Goal: Ask a question

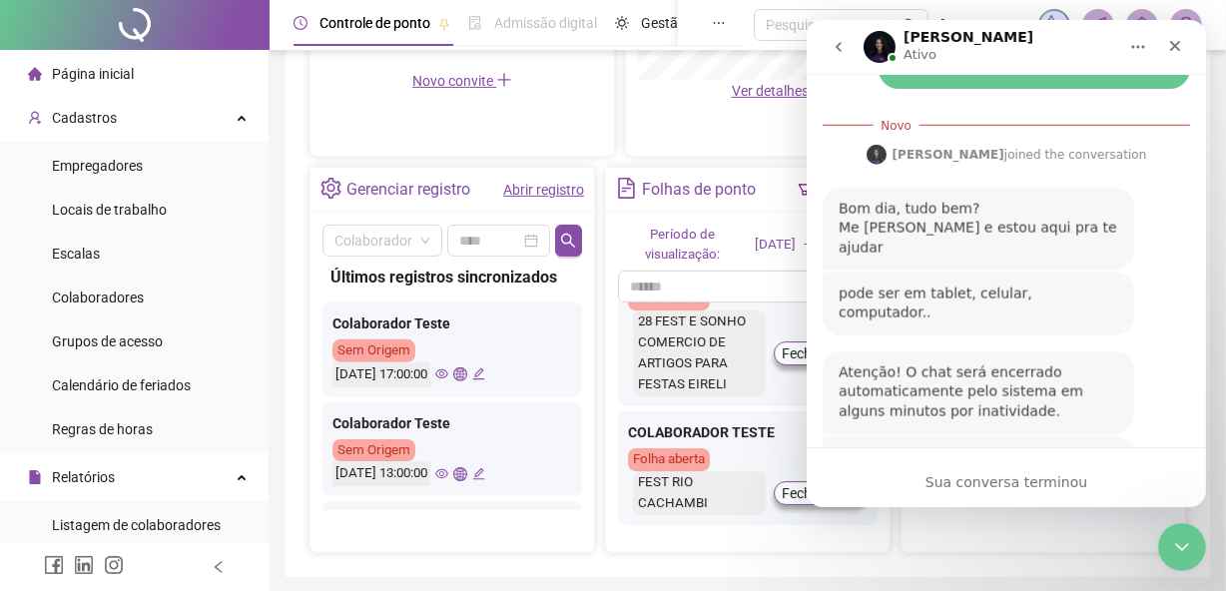
scroll to position [1308, 0]
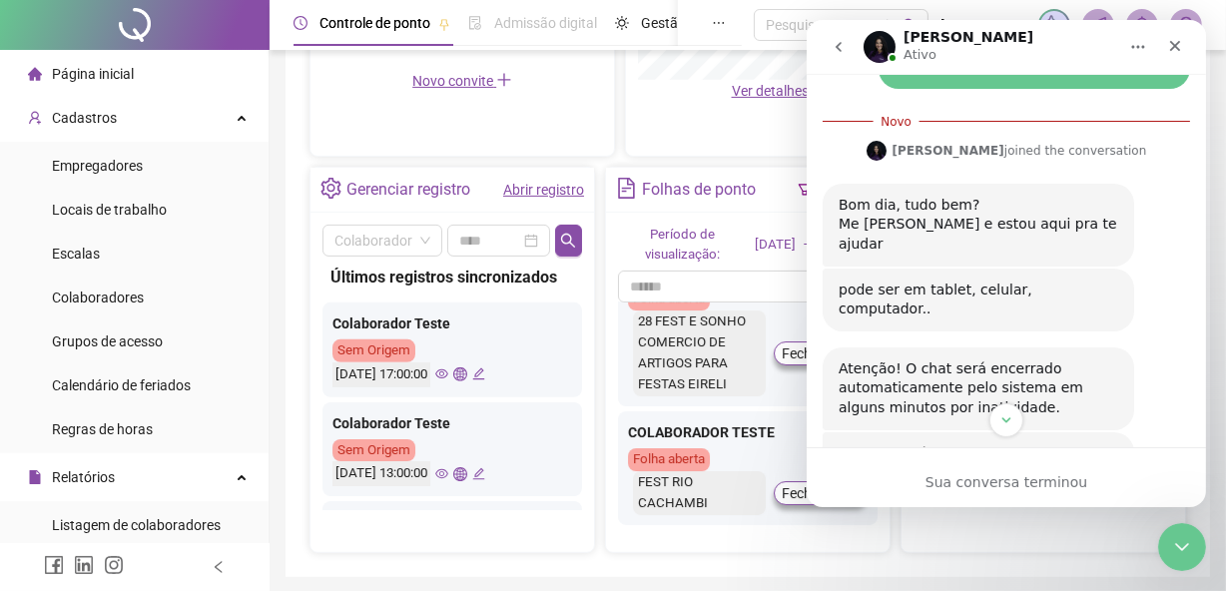
click at [984, 477] on div "Sua conversa terminou" at bounding box center [1005, 482] width 399 height 21
click at [998, 420] on icon "Scroll to bottom" at bounding box center [1006, 420] width 18 height 18
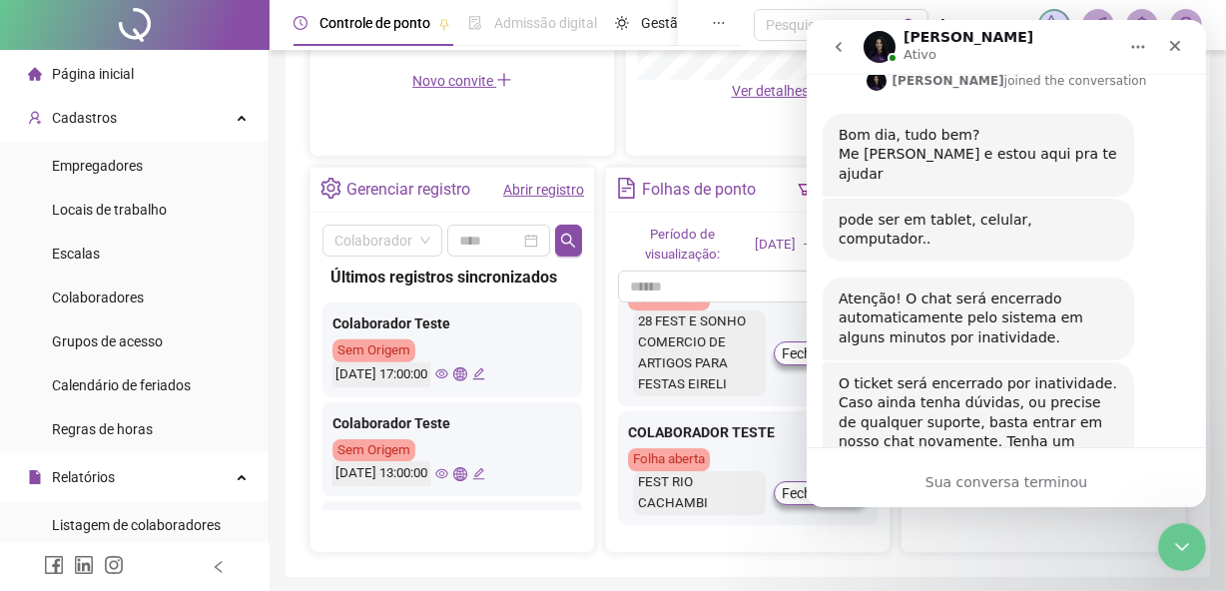
drag, startPoint x: 969, startPoint y: 482, endPoint x: 1036, endPoint y: 453, distance: 73.8
drag, startPoint x: 369, startPoint y: 25, endPoint x: 1084, endPoint y: 575, distance: 902.1
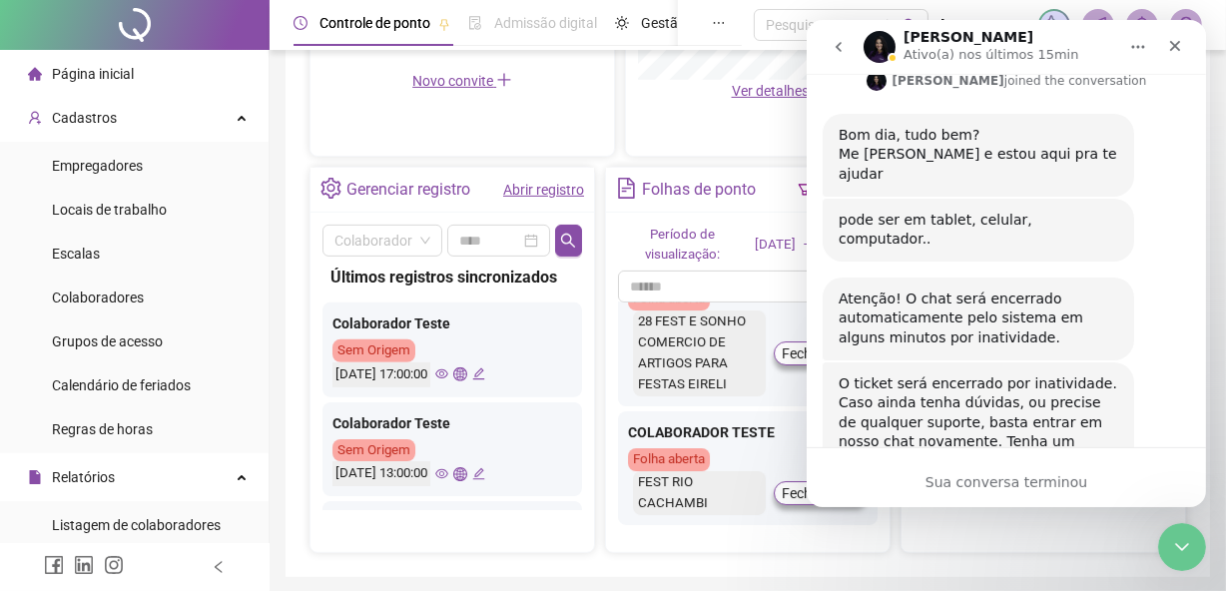
click at [1135, 52] on icon "Início" at bounding box center [1137, 47] width 16 height 16
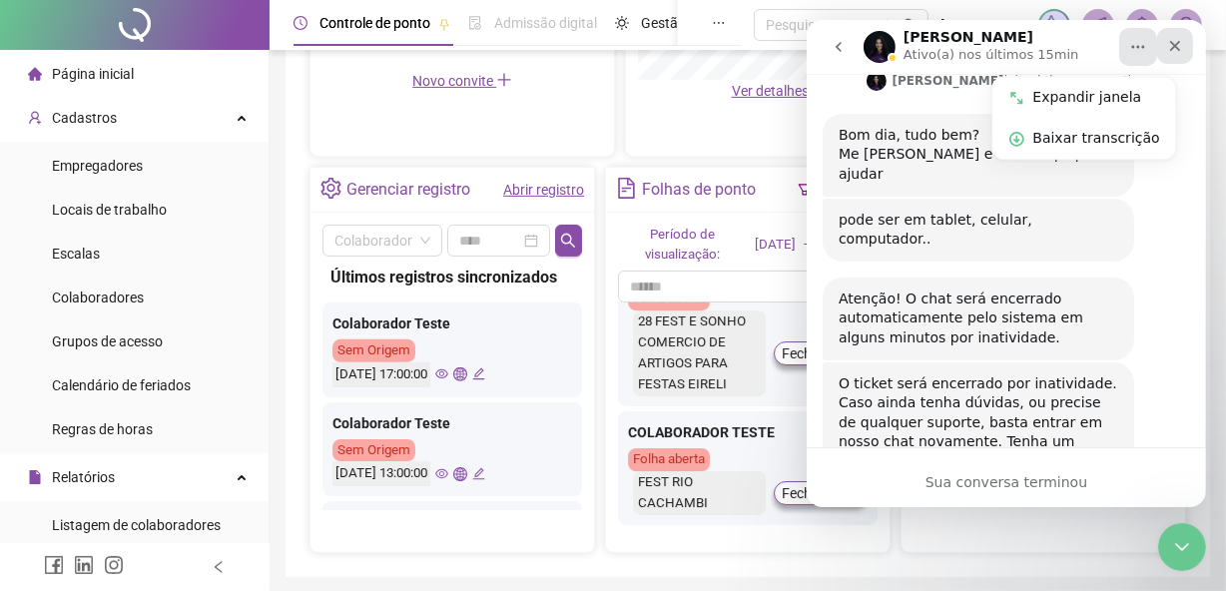
click at [1167, 43] on icon "Fechar" at bounding box center [1174, 46] width 16 height 16
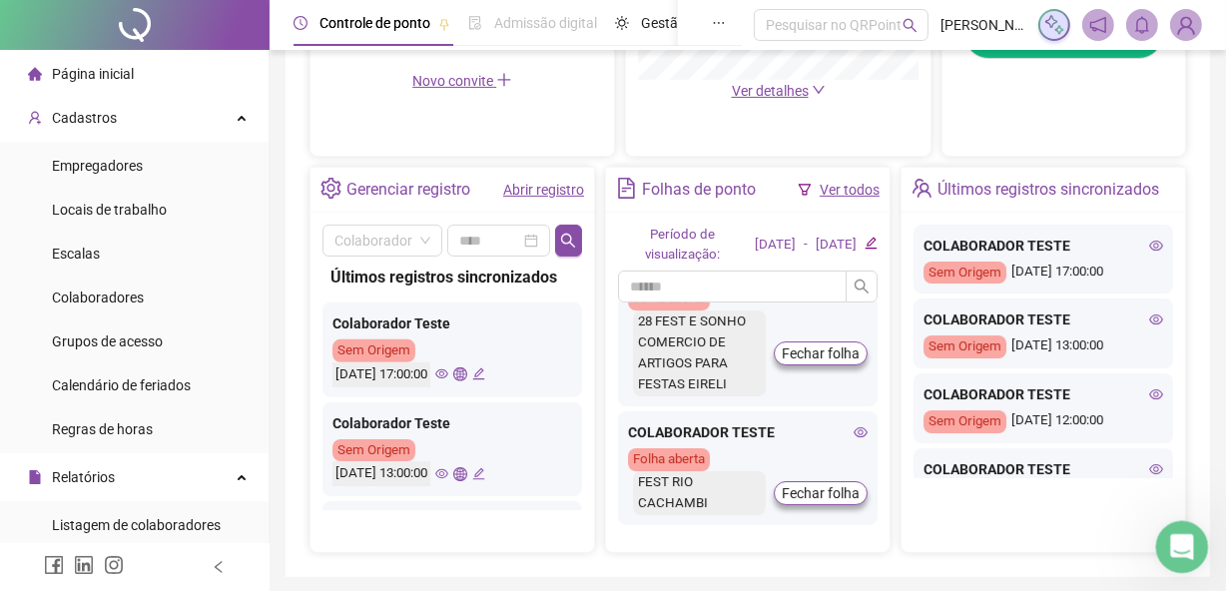
scroll to position [1346, 0]
click at [1170, 528] on div "Abertura do Messenger da Intercom" at bounding box center [1179, 544] width 66 height 66
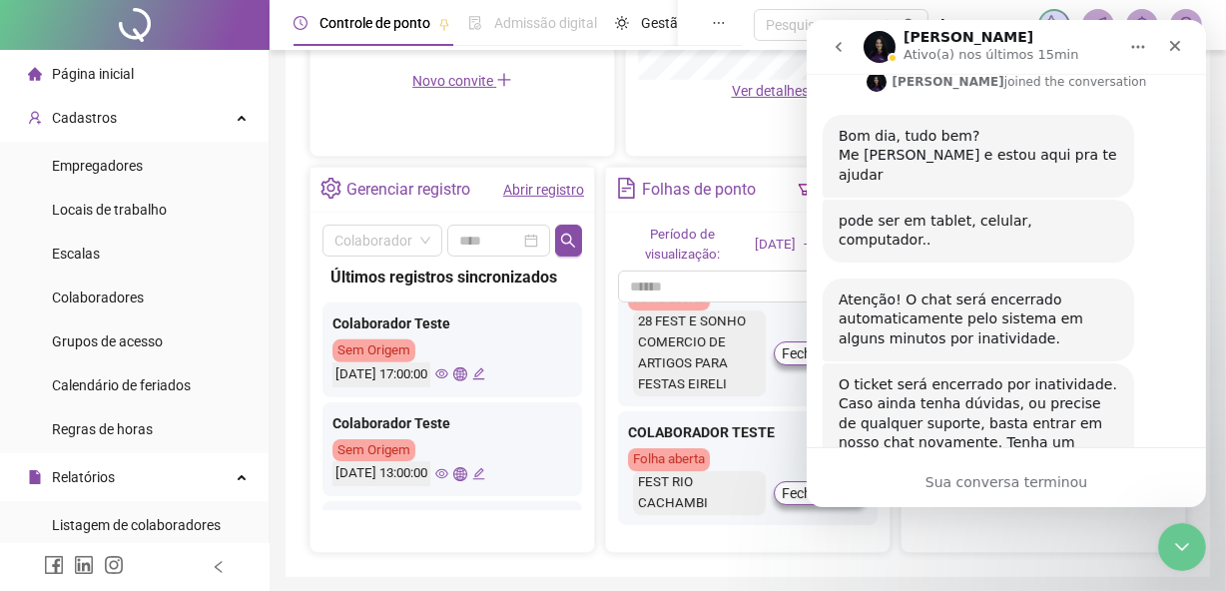
click at [838, 48] on icon "go back" at bounding box center [838, 47] width 16 height 16
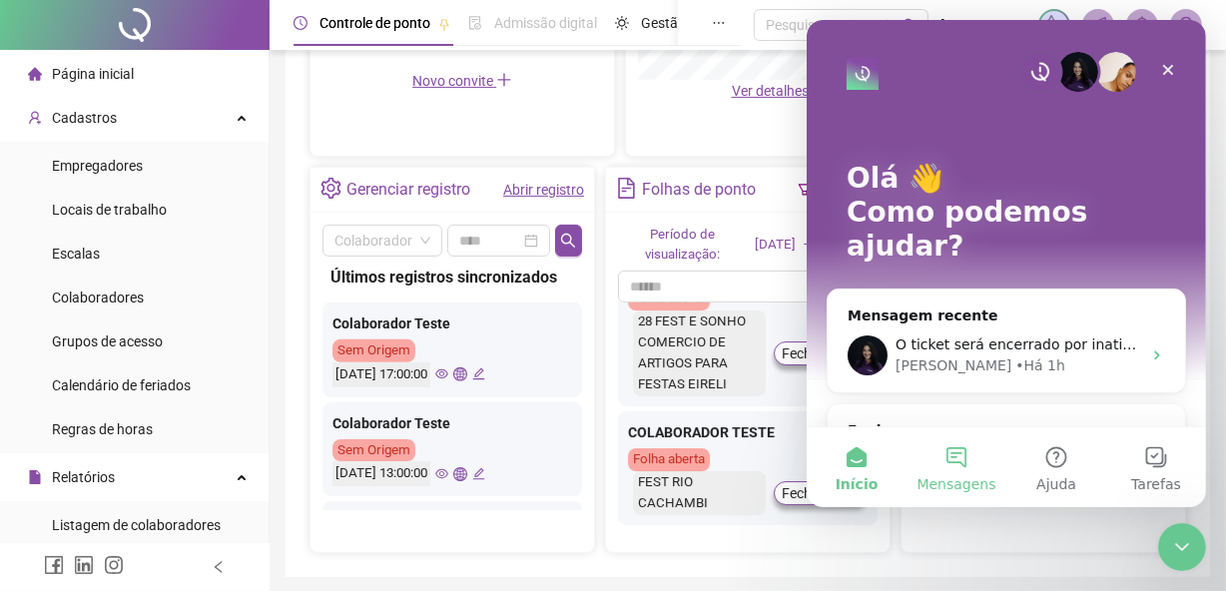
click at [966, 478] on span "Mensagens" at bounding box center [955, 484] width 79 height 14
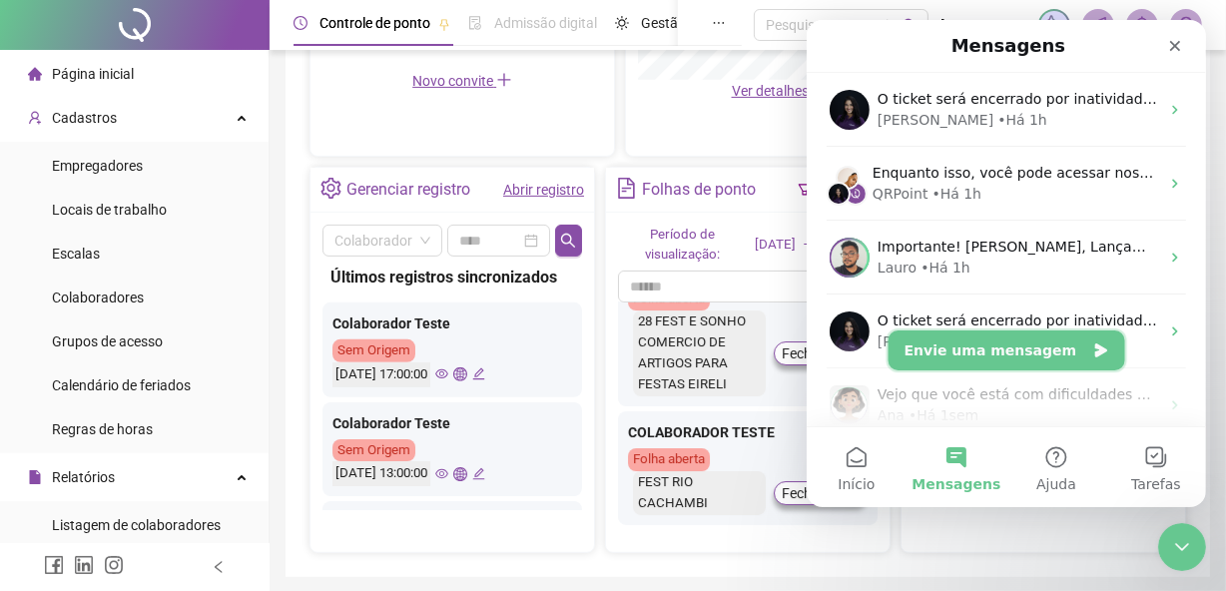
click at [1012, 348] on button "Envie uma mensagem" at bounding box center [1006, 351] width 237 height 40
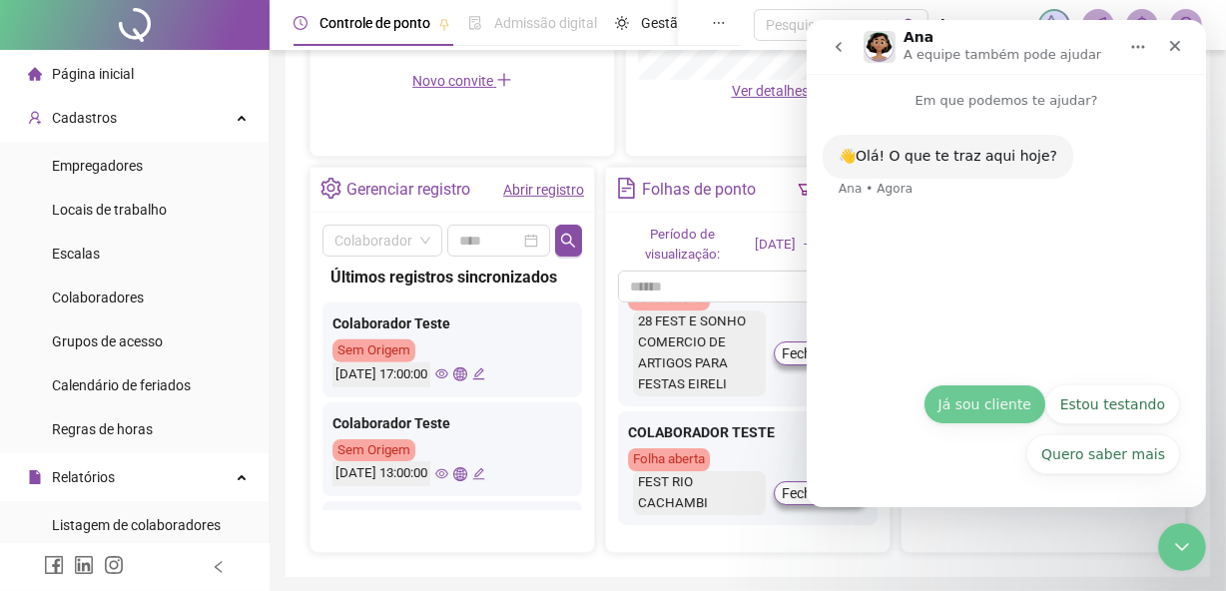
click at [1024, 416] on button "Já sou cliente" at bounding box center [984, 404] width 123 height 40
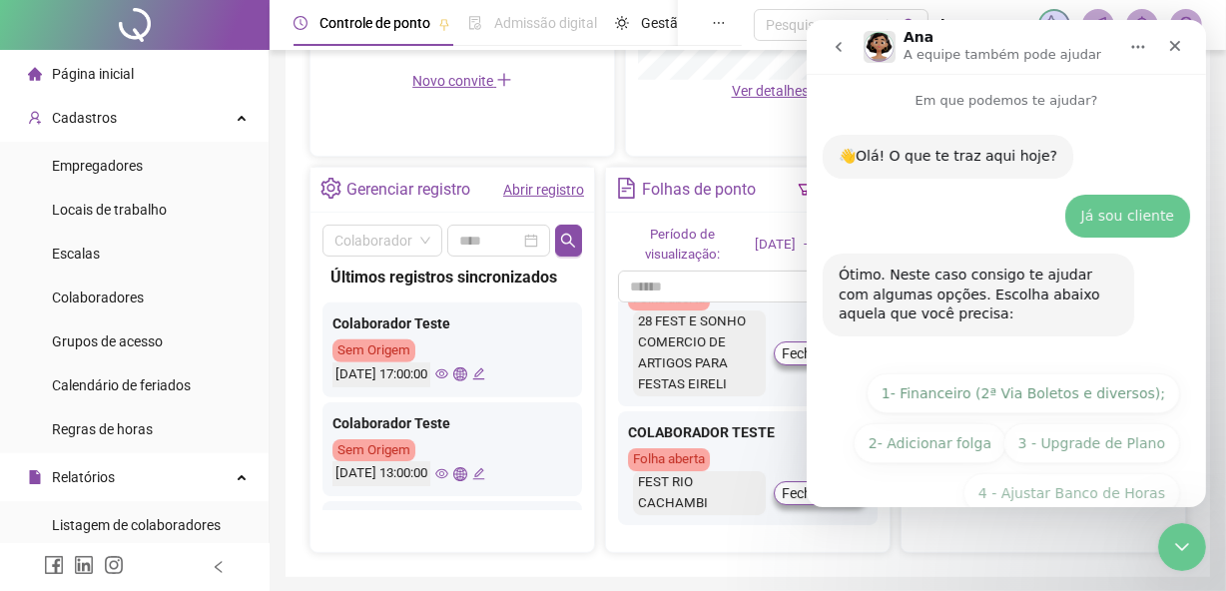
scroll to position [88, 0]
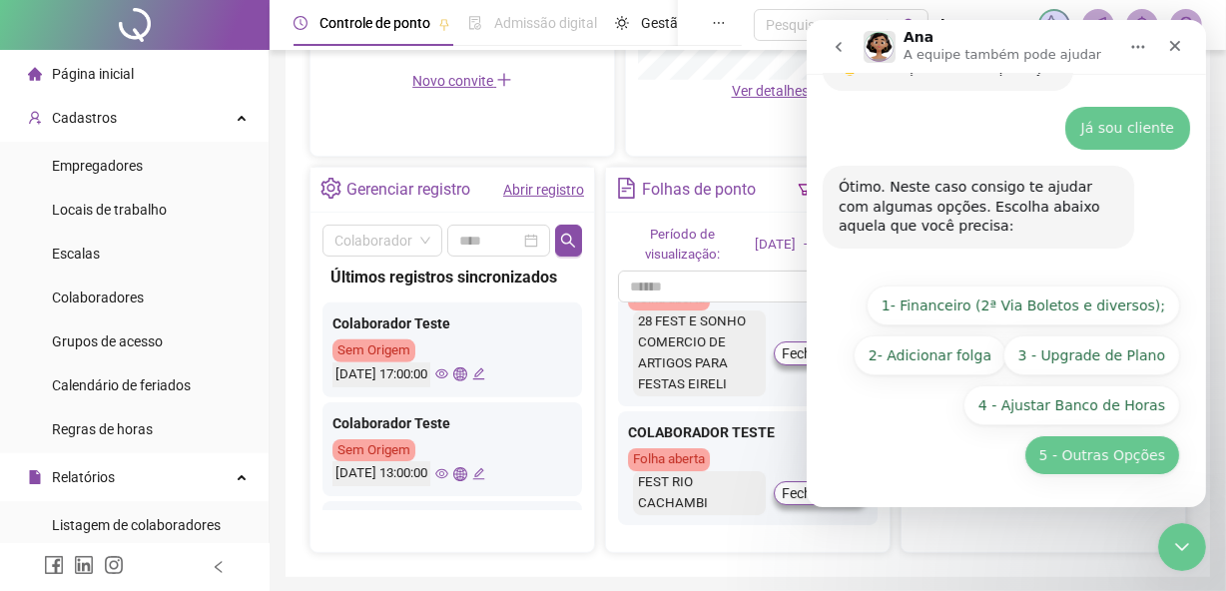
click at [1110, 448] on button "5 - Outras Opções" at bounding box center [1101, 455] width 156 height 40
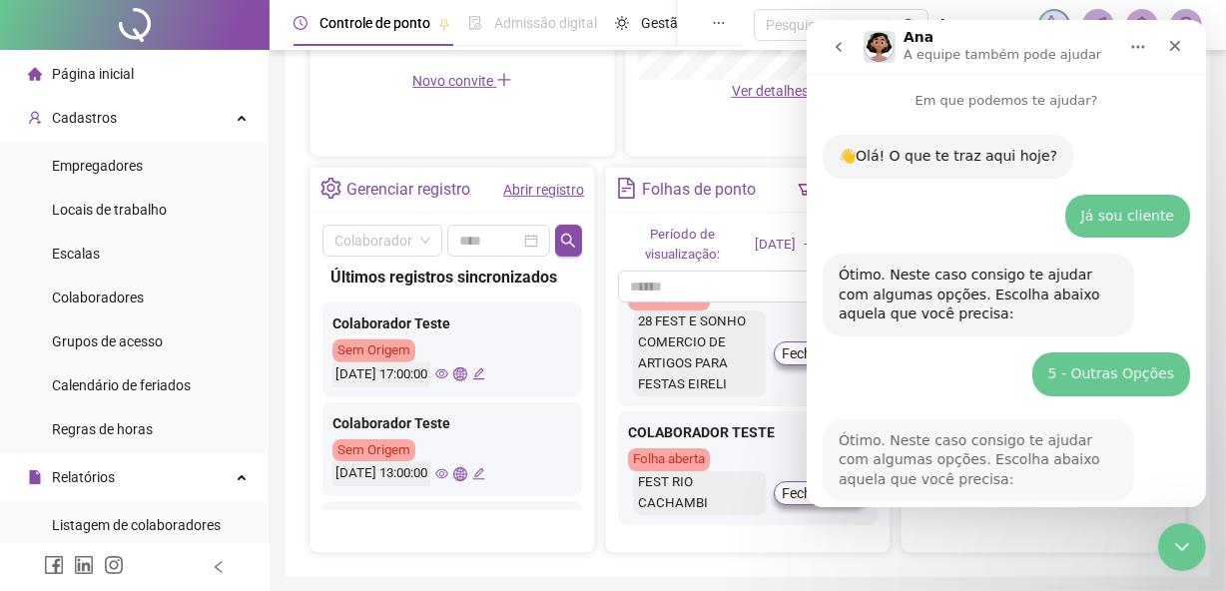
scroll to position [314, 0]
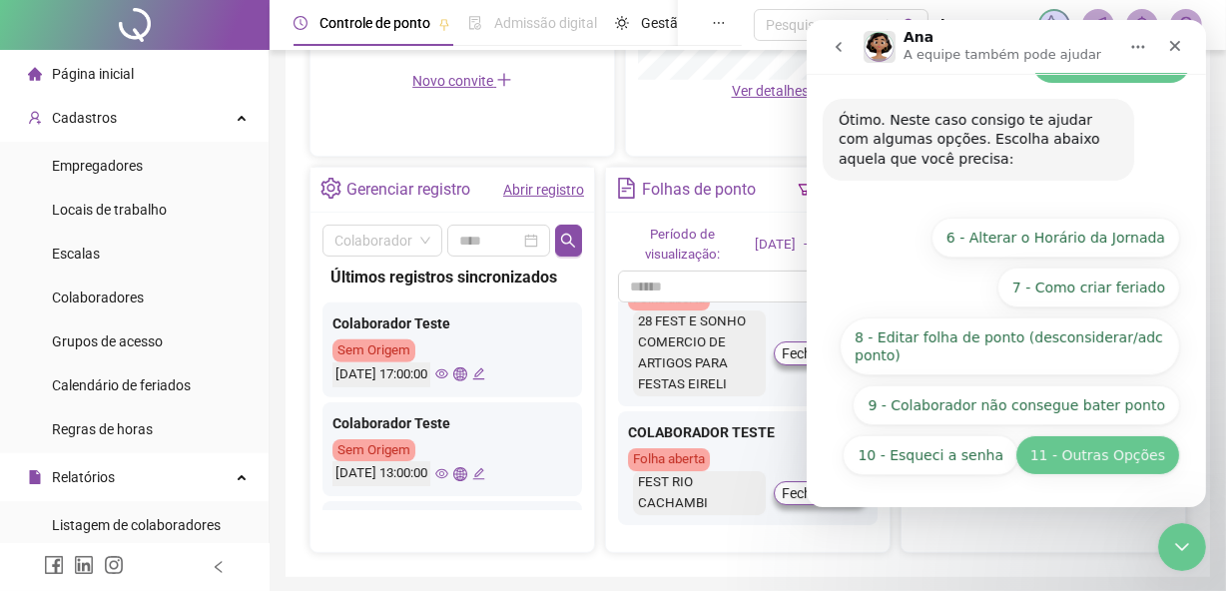
click at [1110, 454] on button "11 - Outras Opções" at bounding box center [1096, 455] width 165 height 40
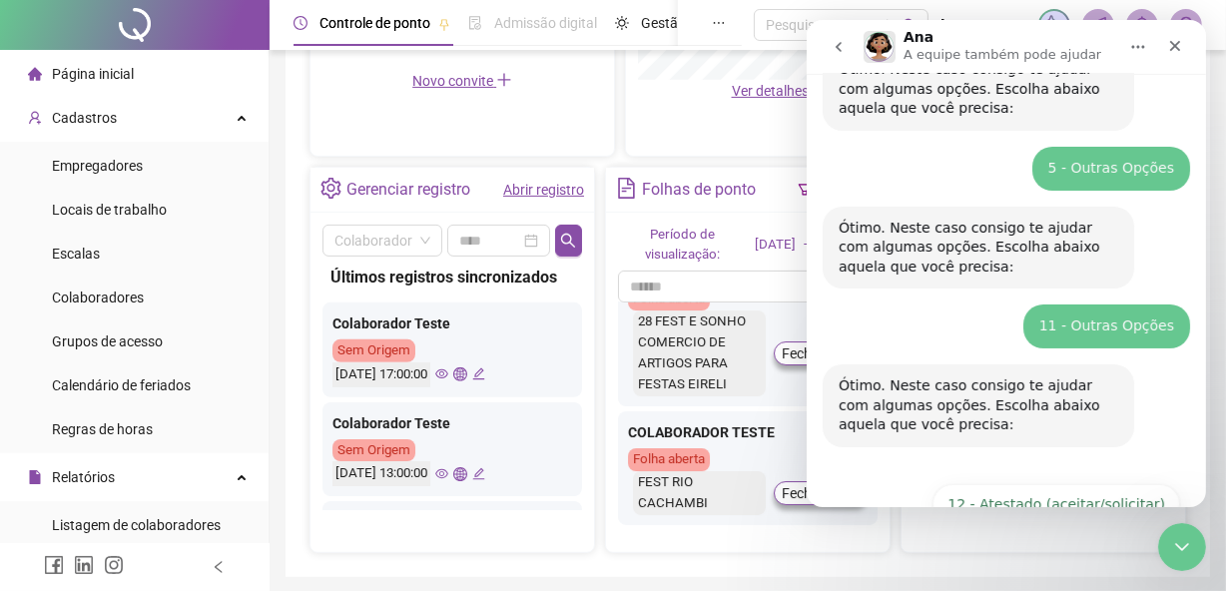
scroll to position [454, 0]
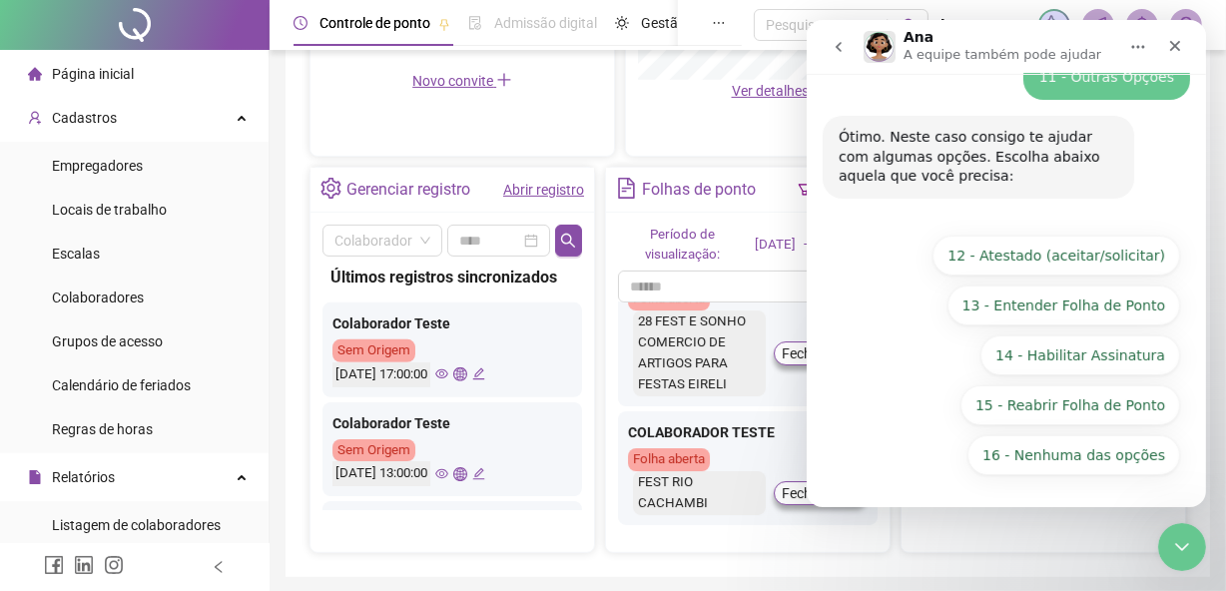
click at [1110, 454] on button "16 - Nenhuma das opções" at bounding box center [1073, 455] width 213 height 40
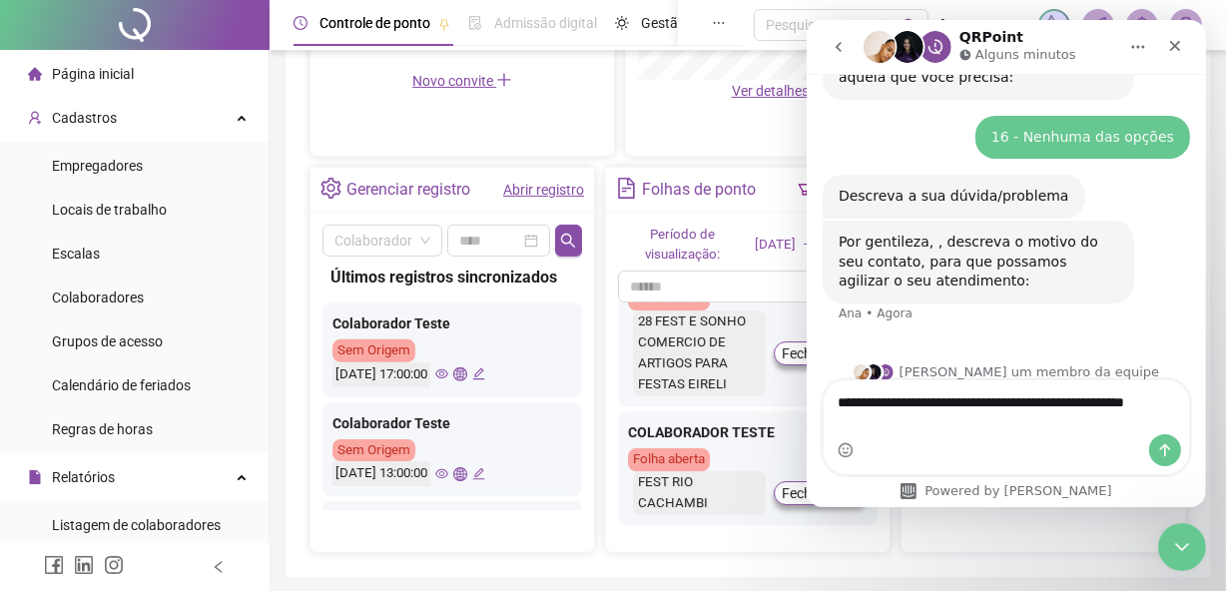
scroll to position [573, 0]
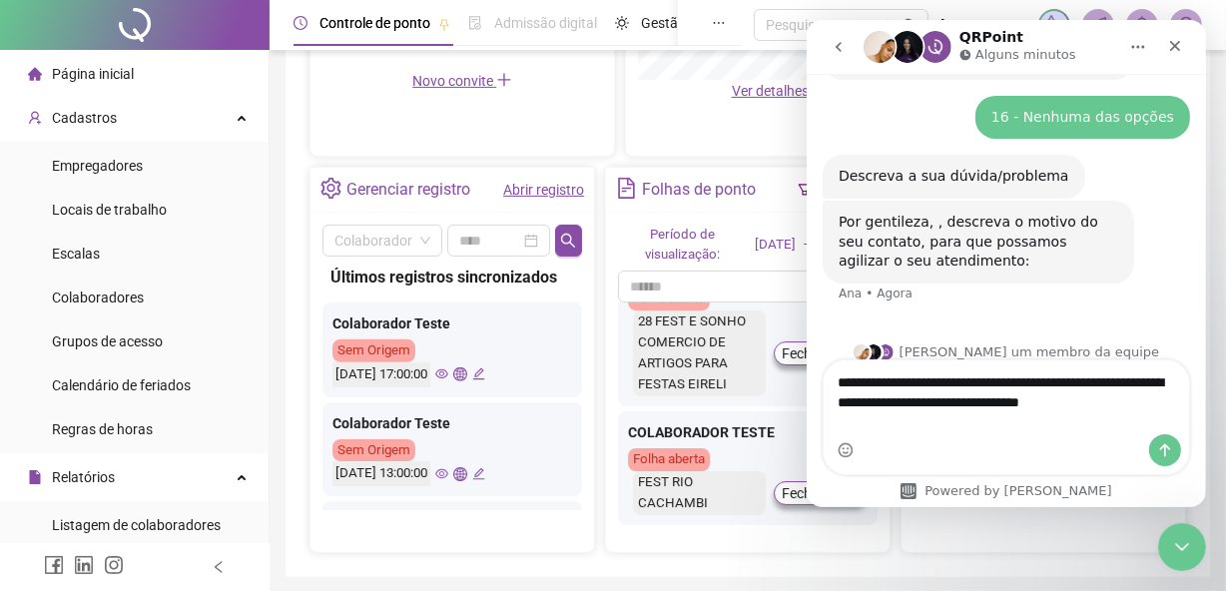
type textarea "**********"
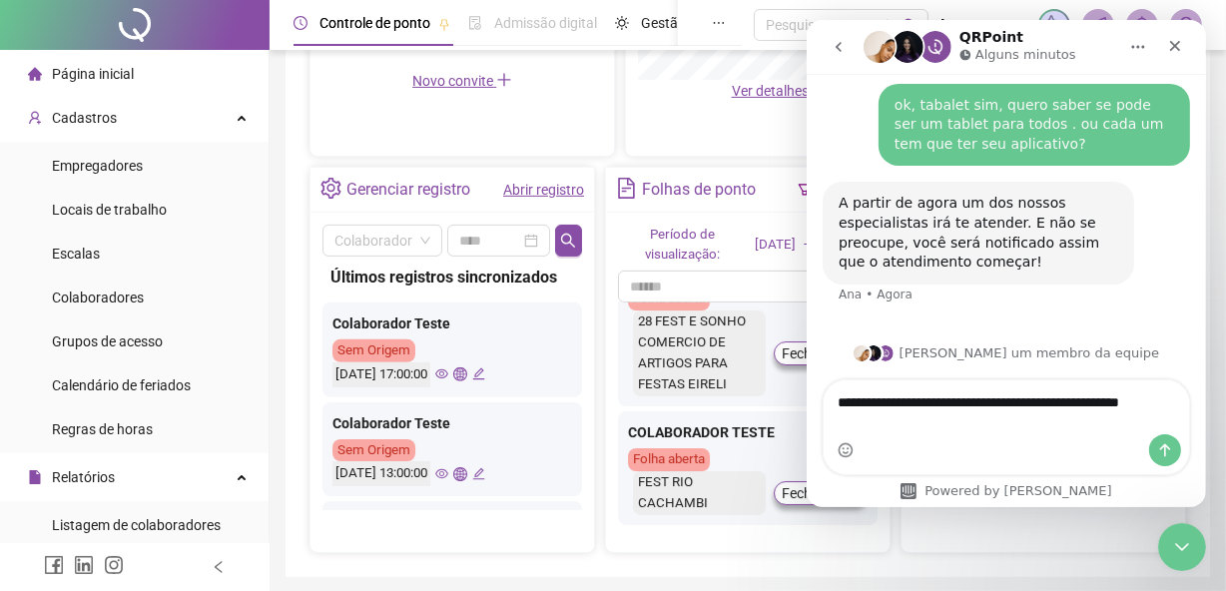
scroll to position [769, 0]
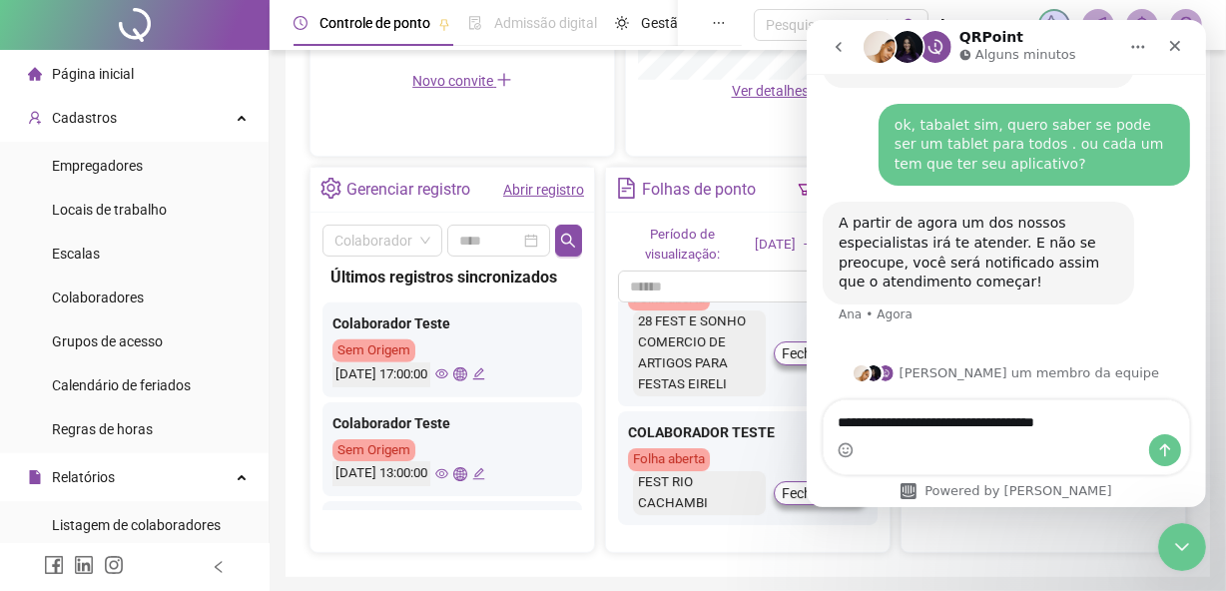
type textarea "**********"
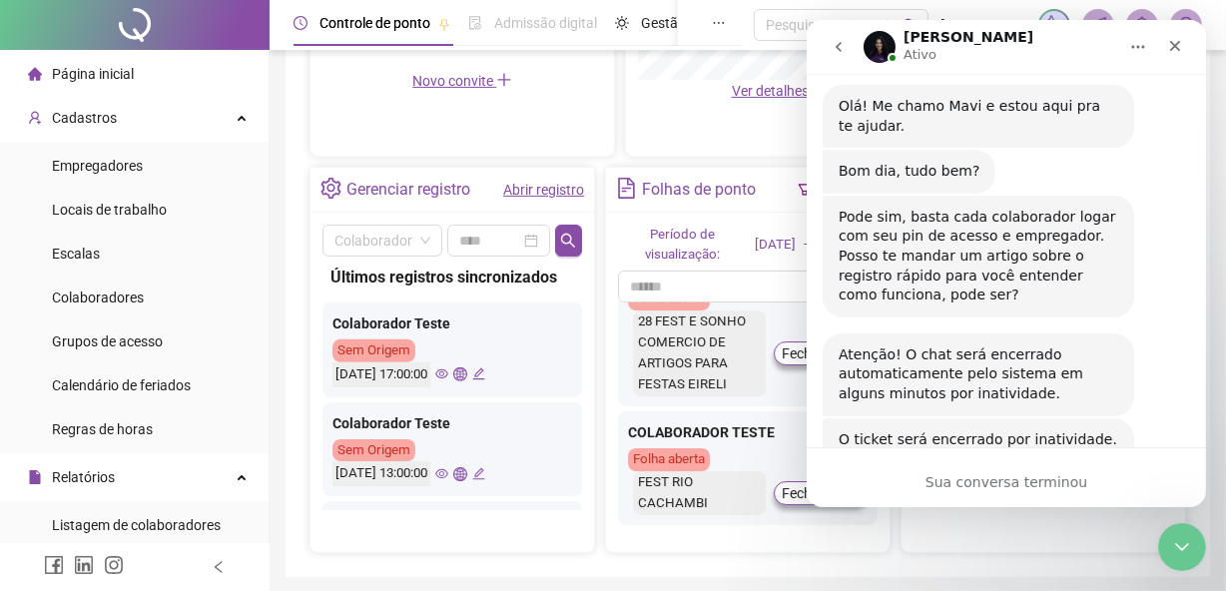
scroll to position [1236, 0]
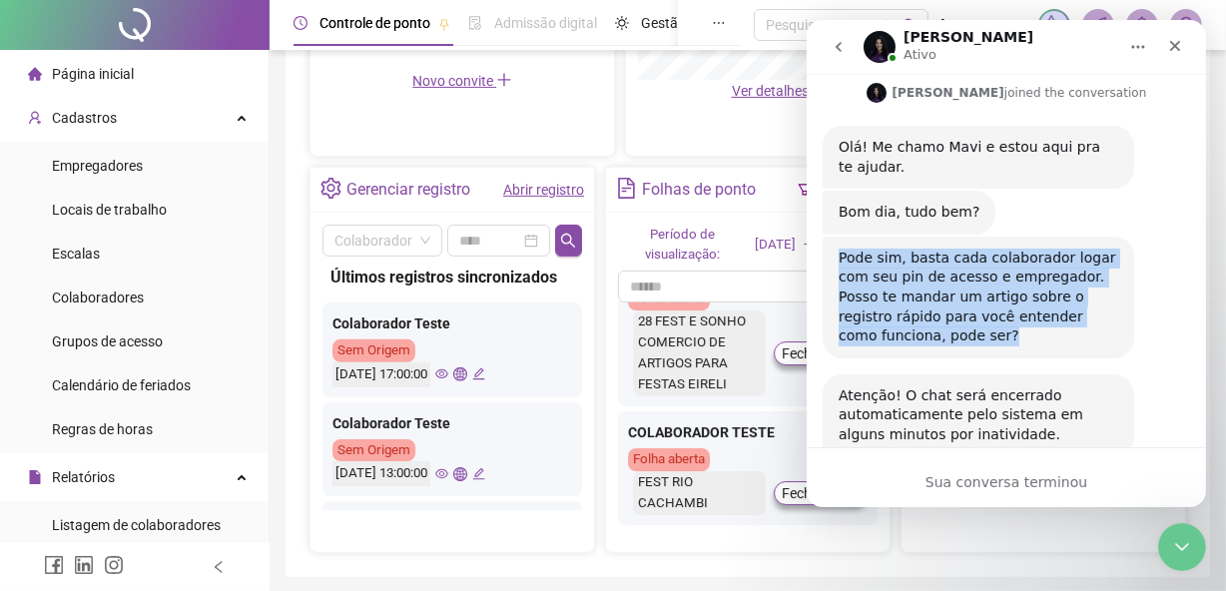
drag, startPoint x: 913, startPoint y: 320, endPoint x: 831, endPoint y: 235, distance: 117.9
click at [831, 237] on div "Pode sim, basta cada colaborador logar com seu pin de acesso e empregador. Poss…" at bounding box center [978, 298] width 312 height 122
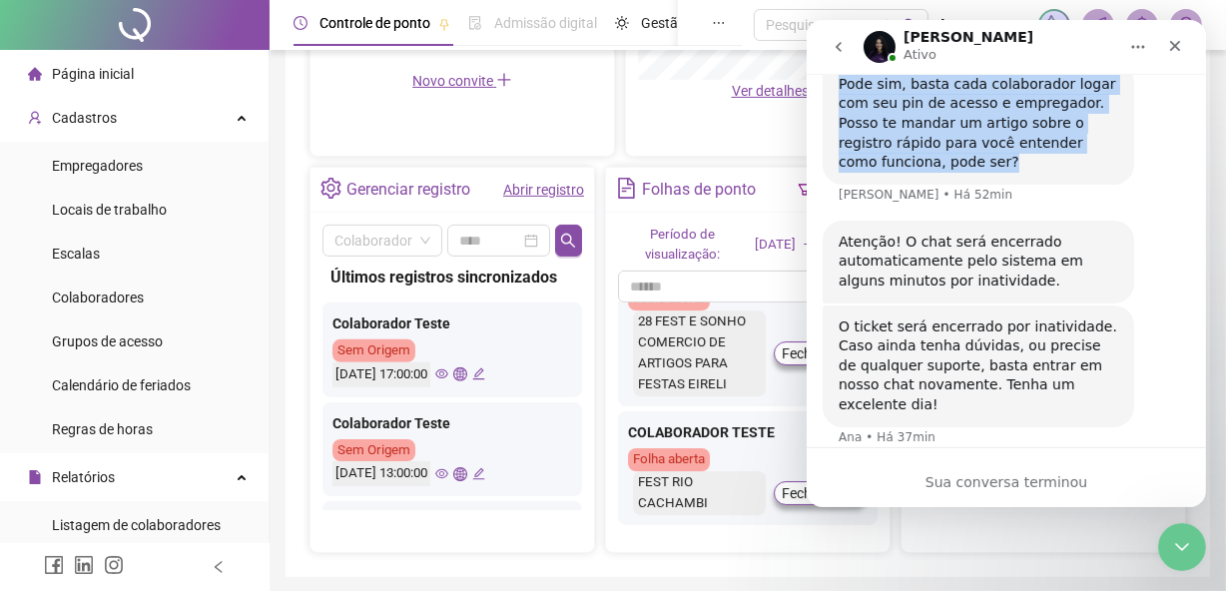
copy div "Pode sim, basta cada colaborador logar com seu pin de acesso e empregador. Poss…"
click at [839, 43] on icon "go back" at bounding box center [838, 47] width 6 height 10
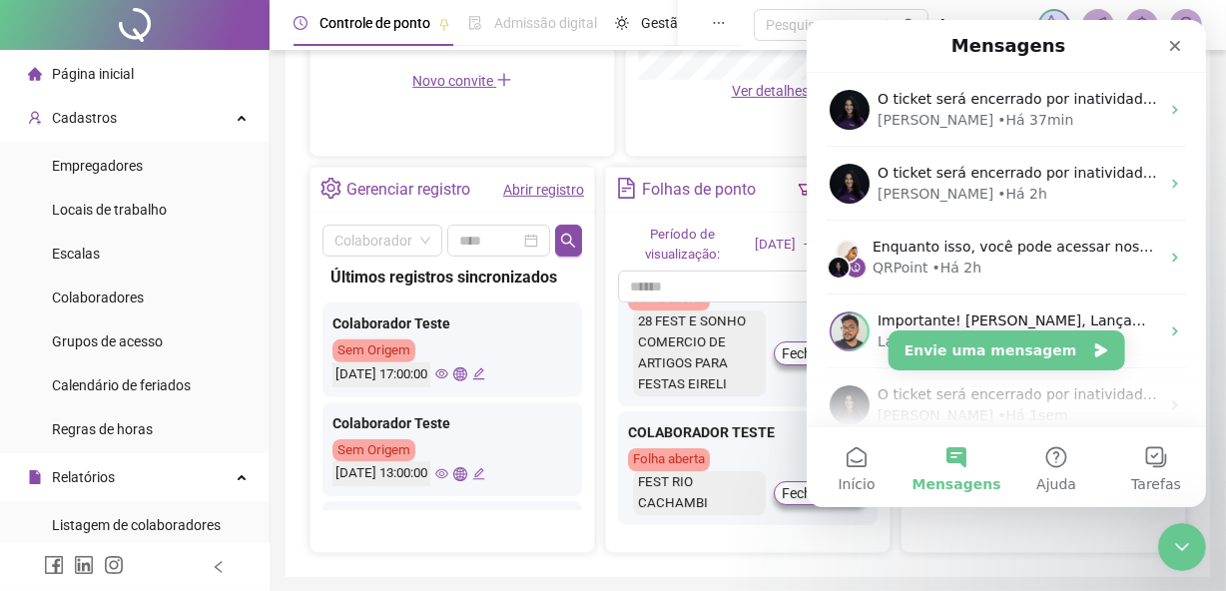
scroll to position [0, 0]
click at [1006, 352] on button "Envie uma mensagem" at bounding box center [1006, 351] width 237 height 40
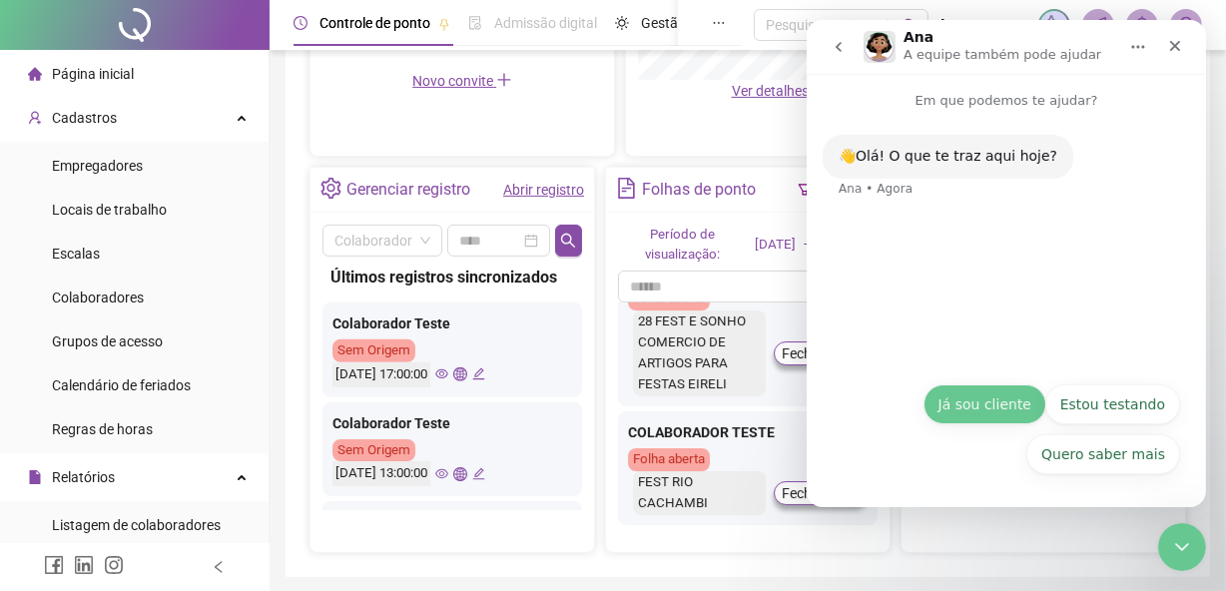
click at [1005, 418] on button "Já sou cliente" at bounding box center [984, 404] width 123 height 40
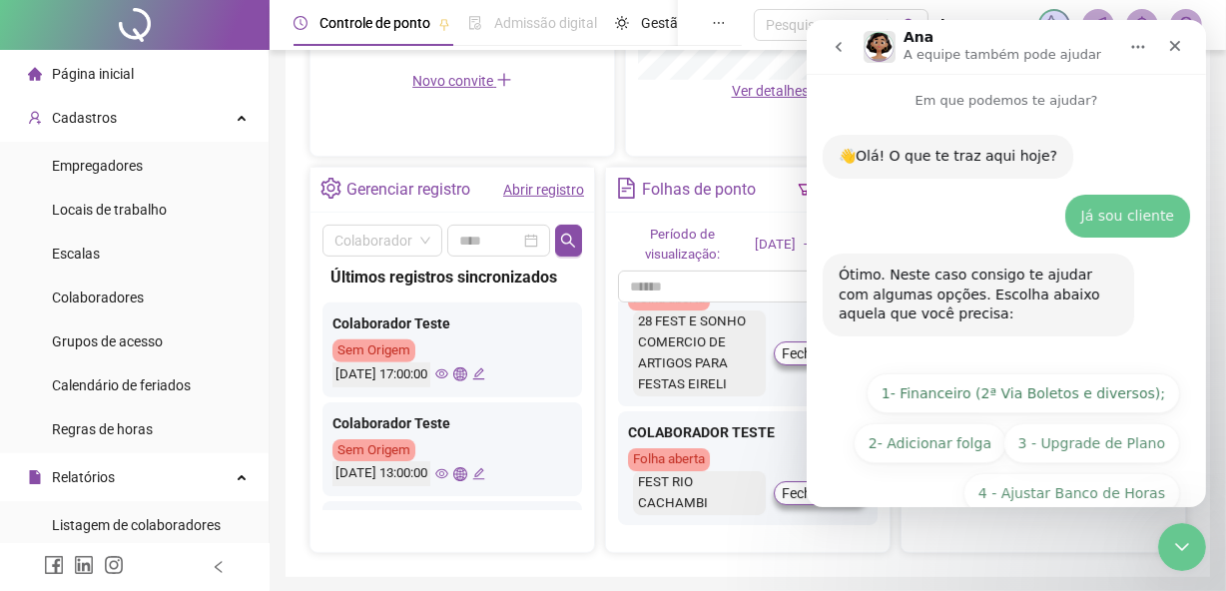
scroll to position [88, 0]
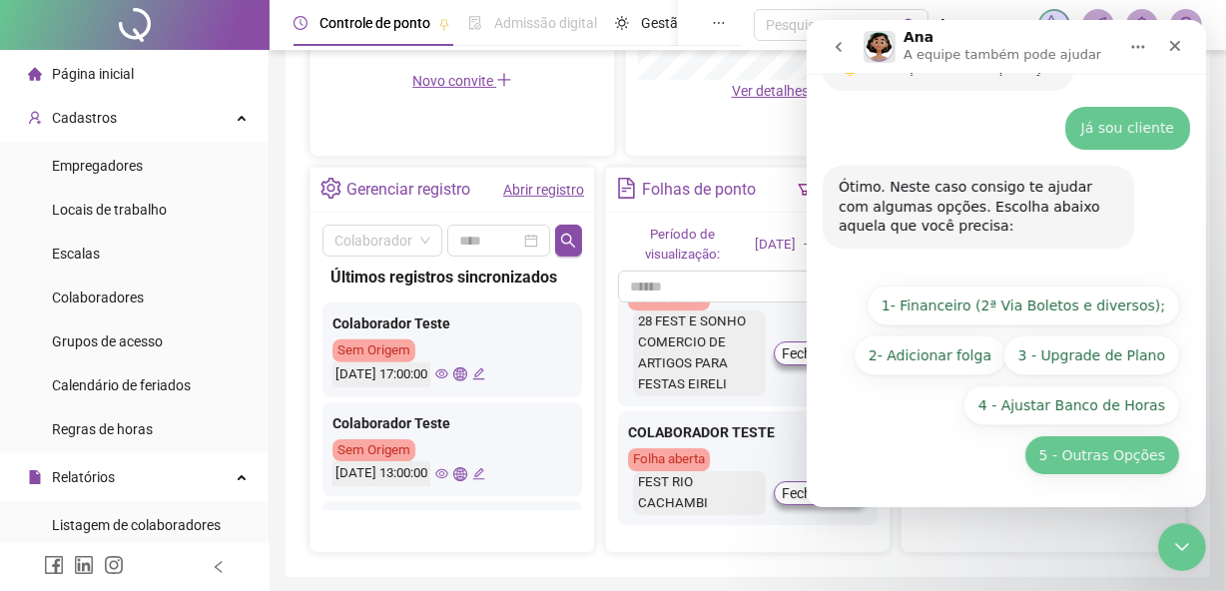
click at [1072, 458] on button "5 - Outras Opções" at bounding box center [1101, 455] width 156 height 40
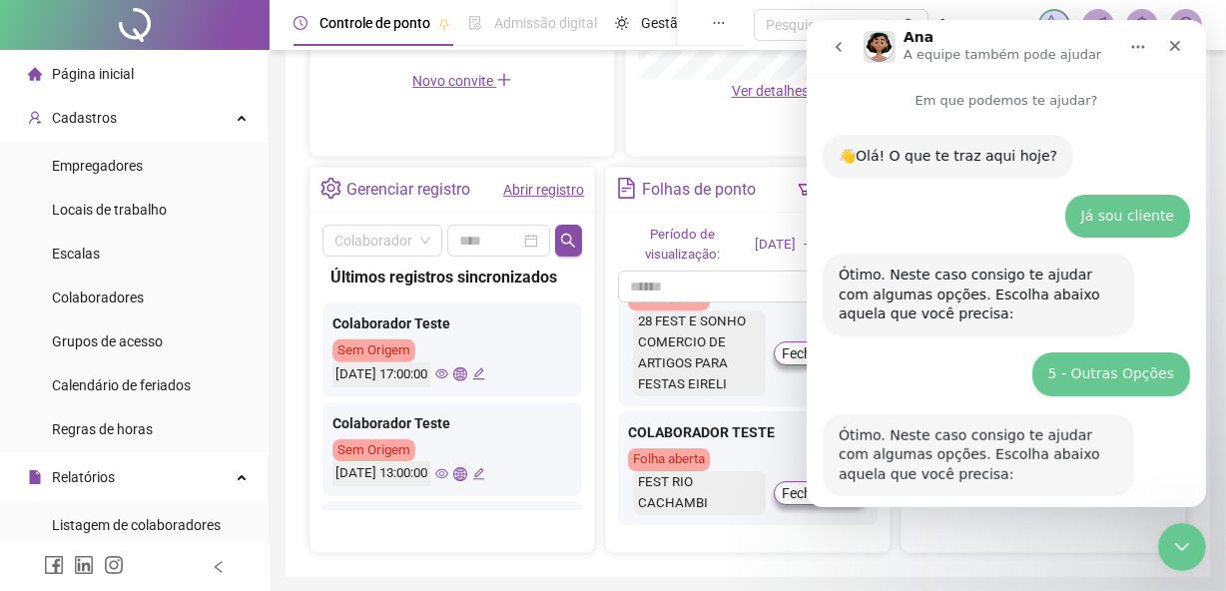
scroll to position [314, 0]
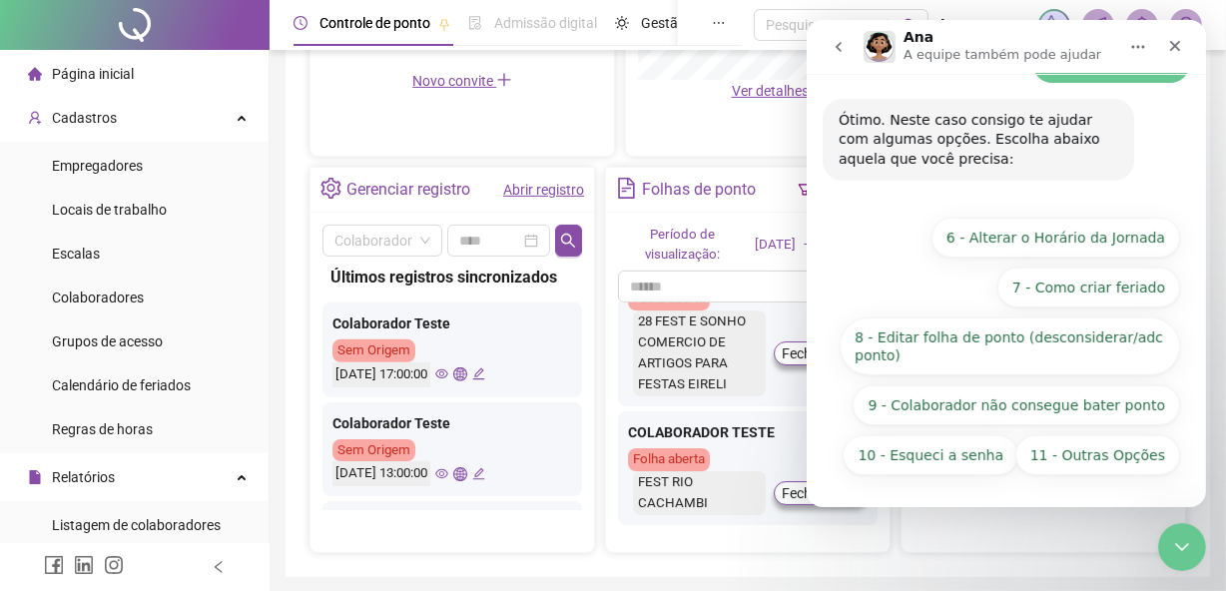
click at [1072, 458] on button "11 - Outras Opções" at bounding box center [1096, 455] width 165 height 40
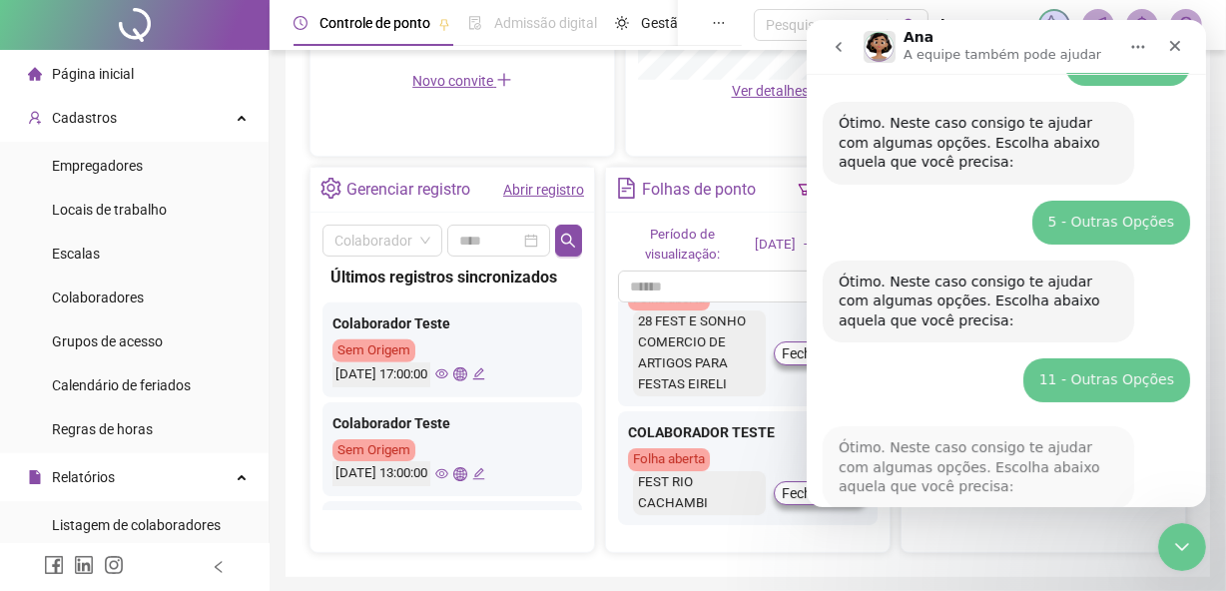
scroll to position [454, 0]
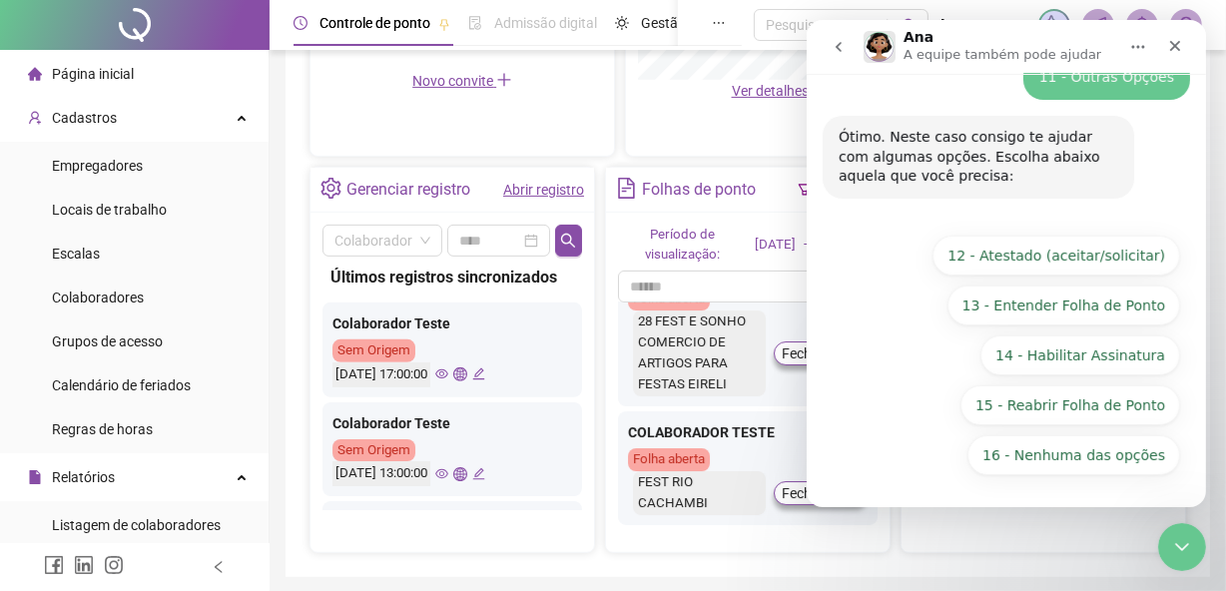
click at [1072, 458] on button "16 - Nenhuma das opções" at bounding box center [1073, 455] width 213 height 40
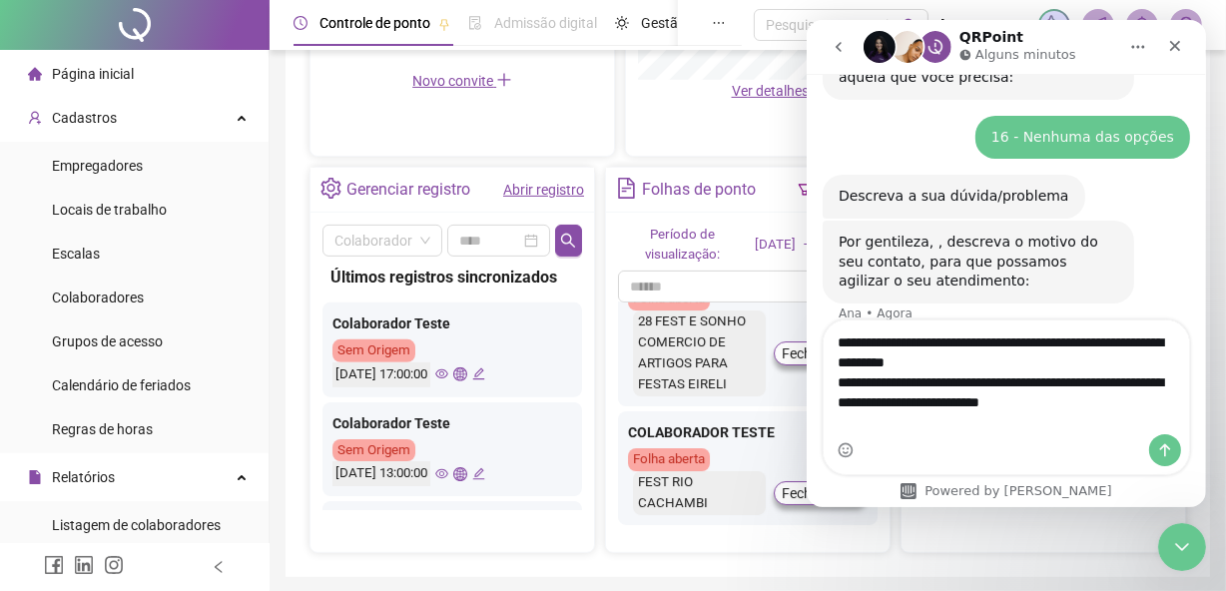
scroll to position [613, 0]
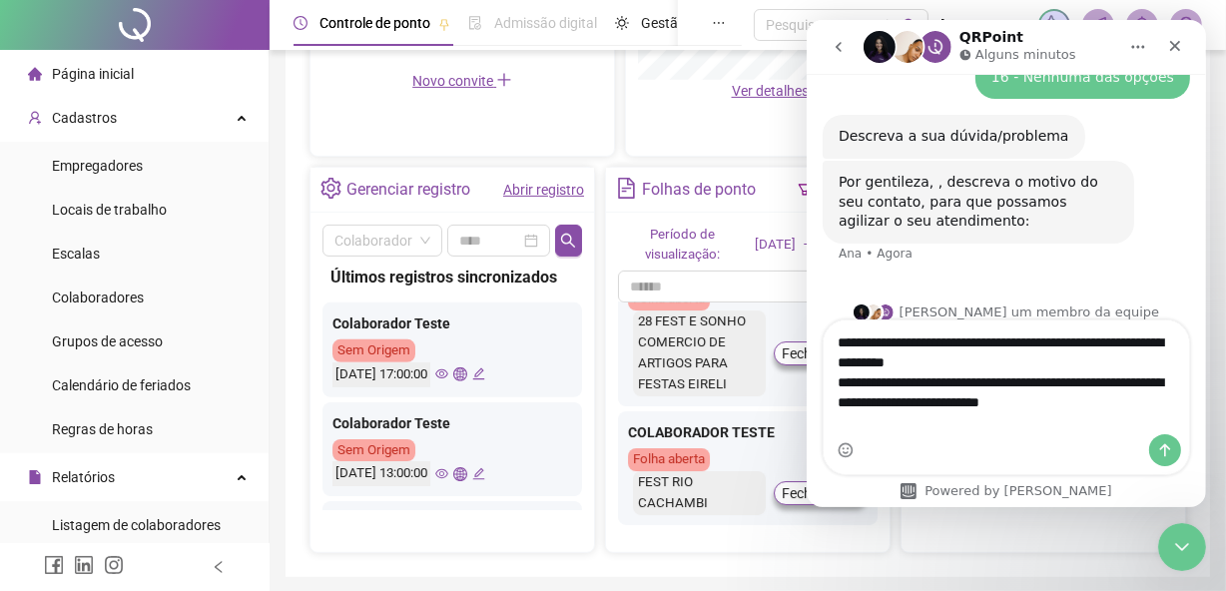
click at [838, 354] on textarea "**********" at bounding box center [1005, 368] width 365 height 94
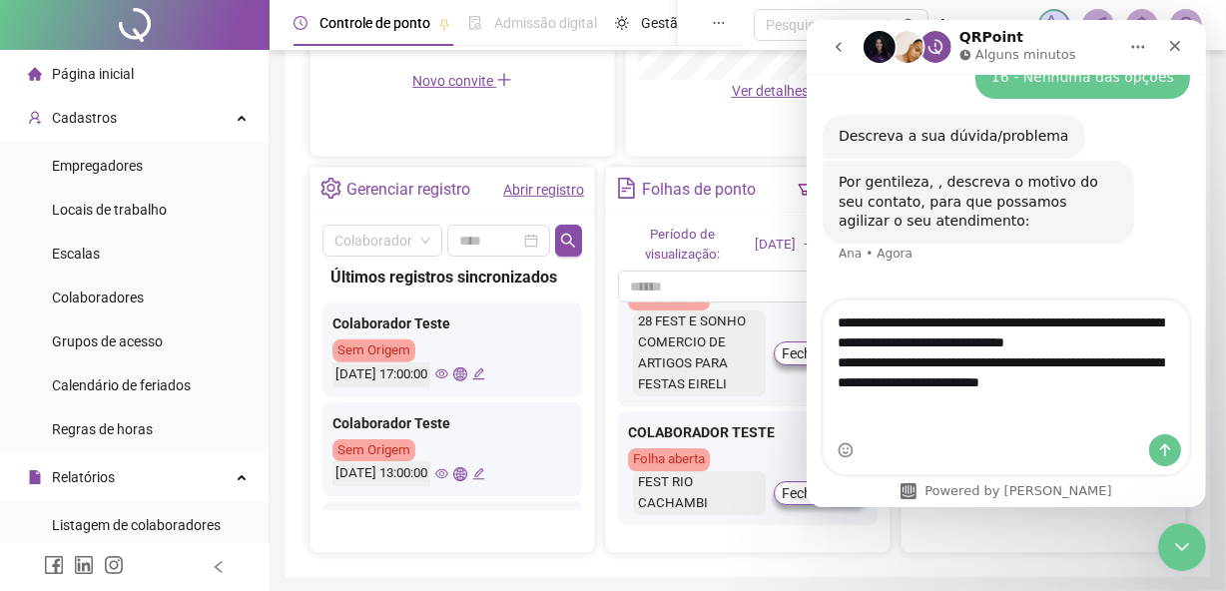
scroll to position [633, 0]
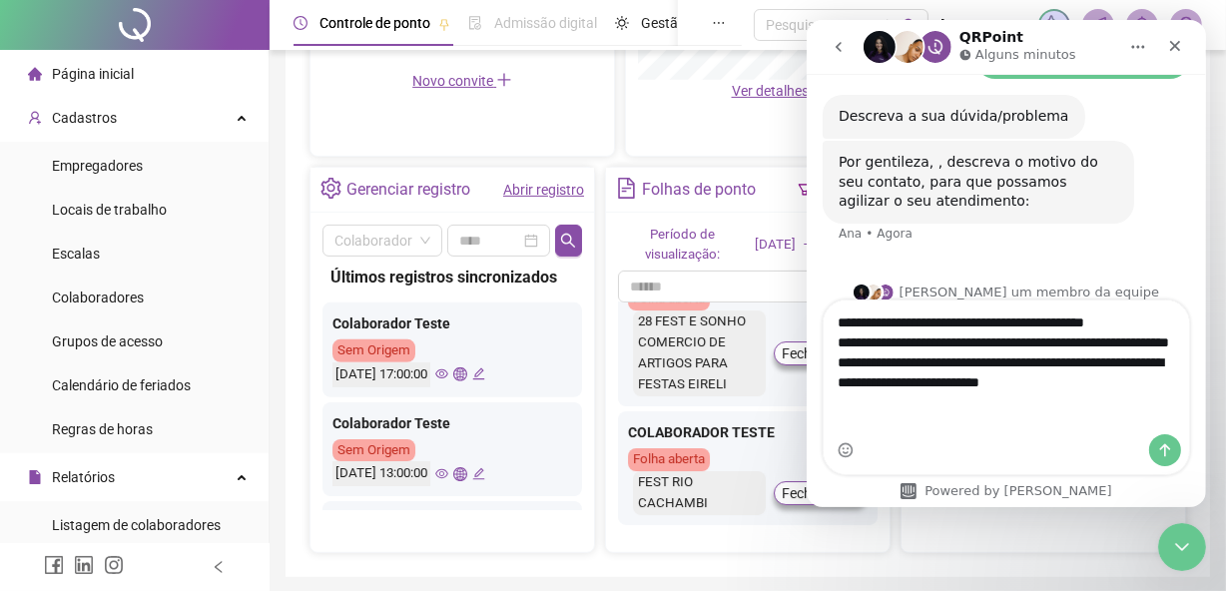
click at [1134, 339] on textarea "**********" at bounding box center [1005, 358] width 365 height 114
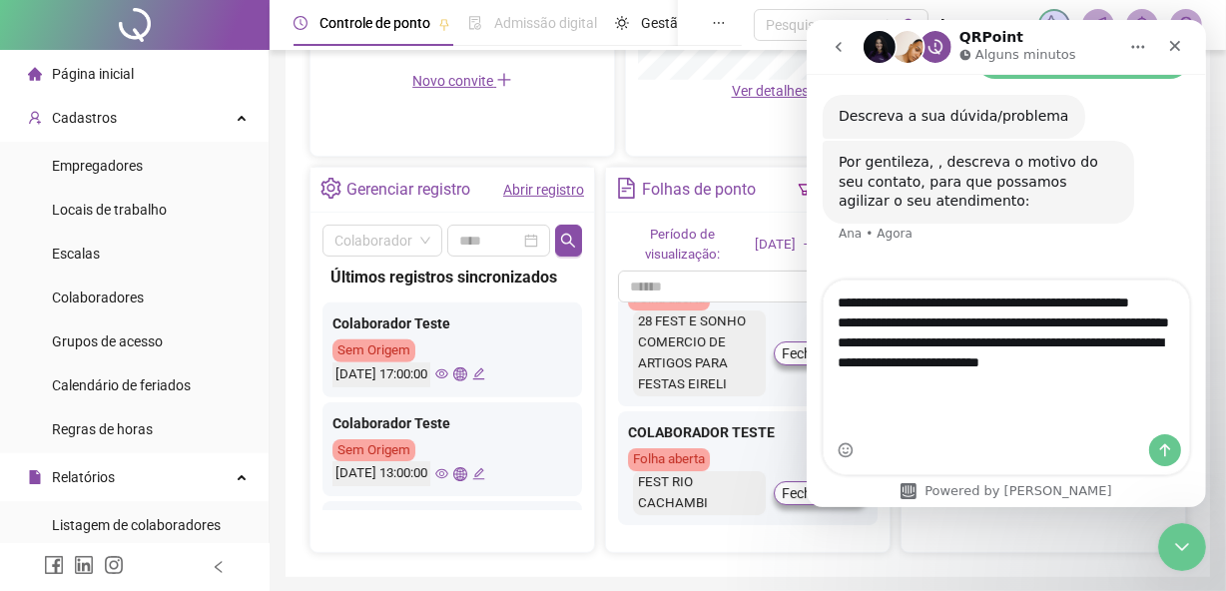
scroll to position [653, 0]
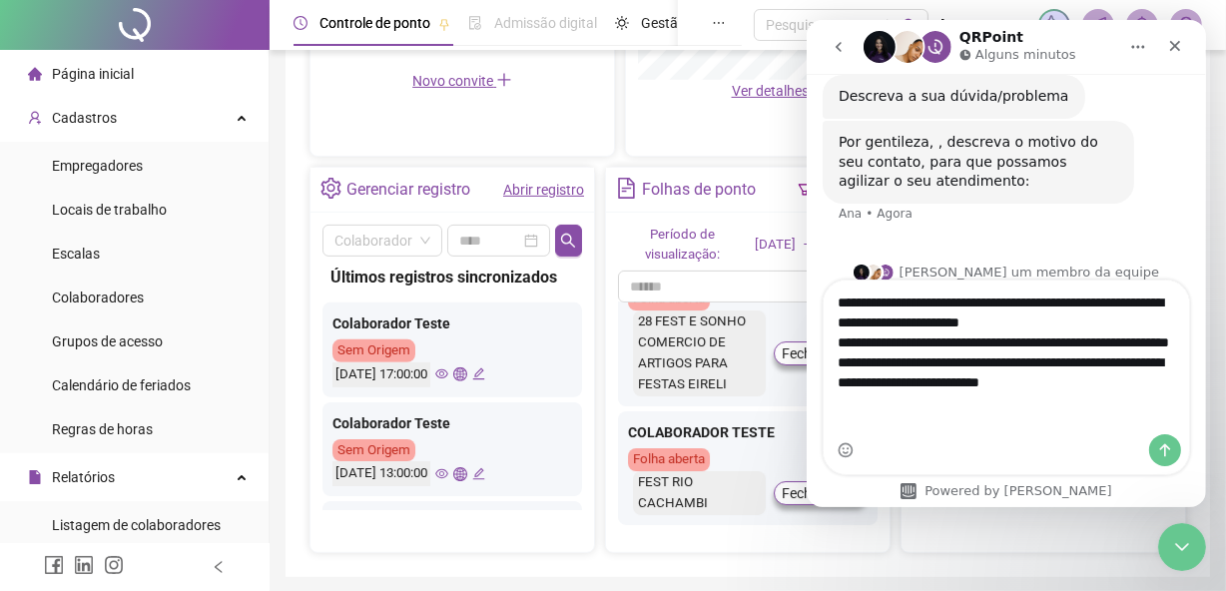
type textarea "**********"
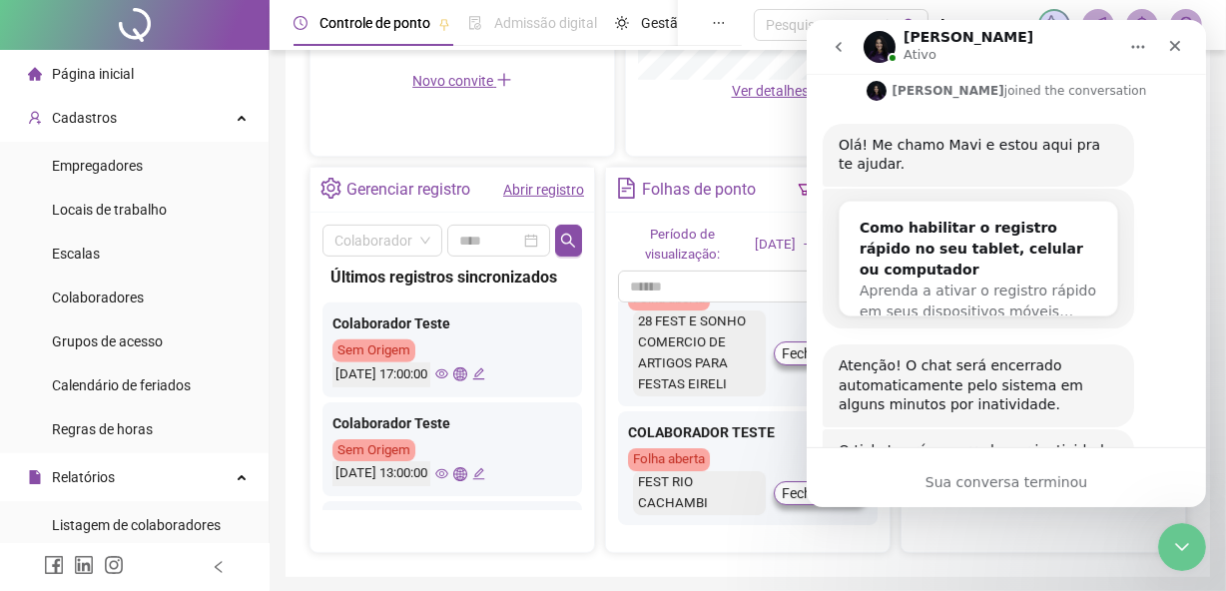
scroll to position [1140, 0]
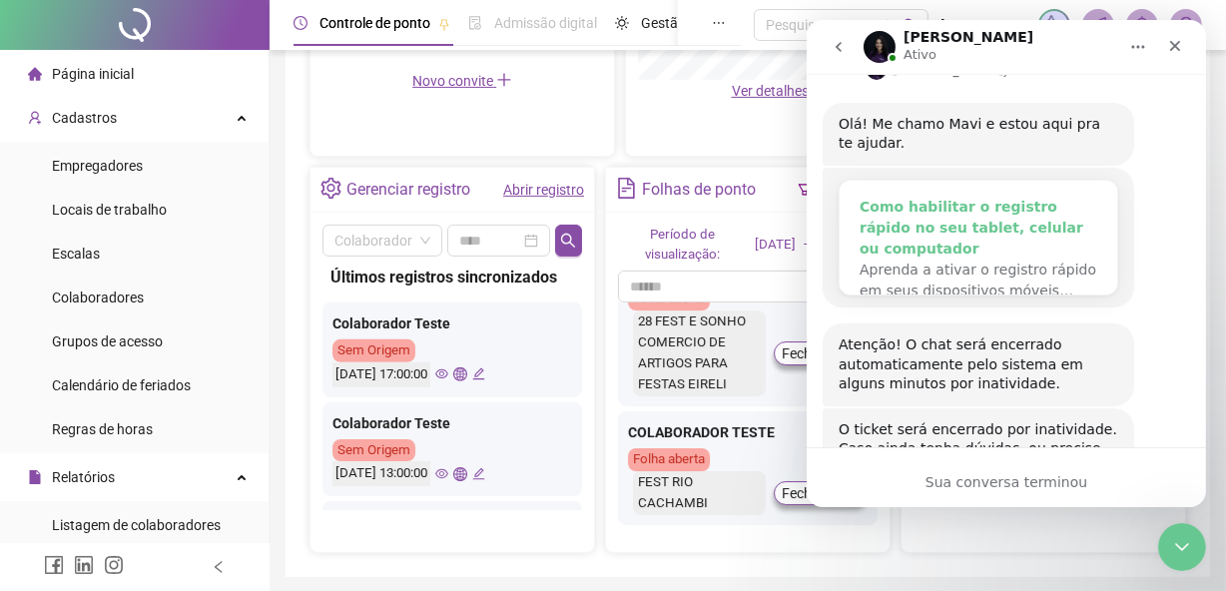
click at [982, 221] on div "Como habilitar o registro rápido no seu tablet, celular ou computador" at bounding box center [978, 228] width 238 height 63
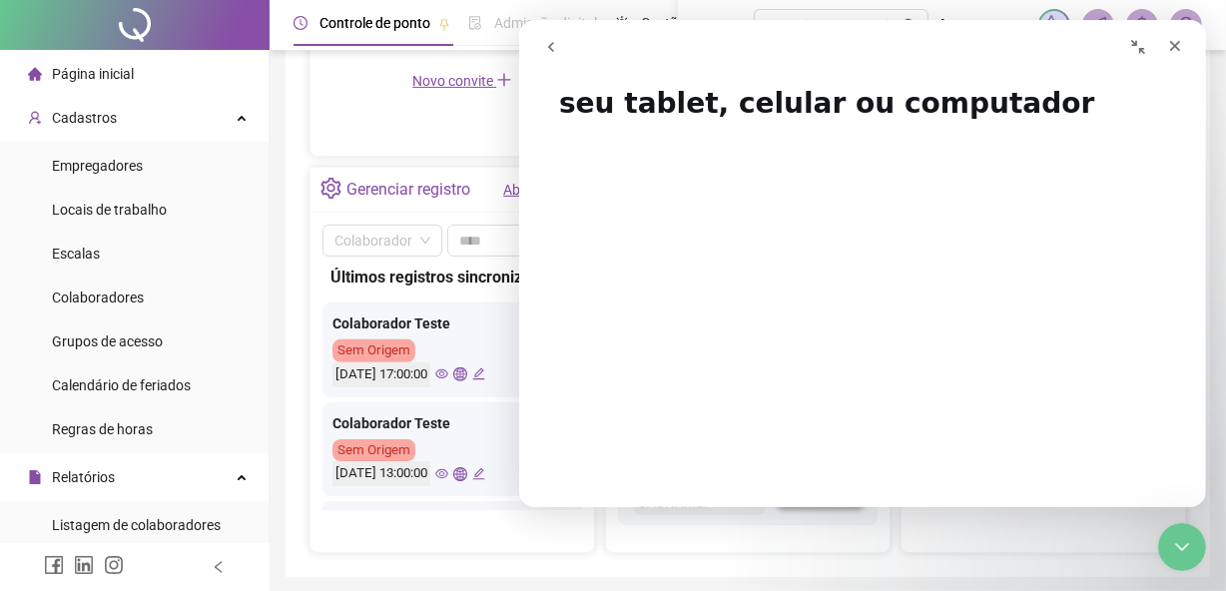
scroll to position [0, 0]
